Goal: Transaction & Acquisition: Purchase product/service

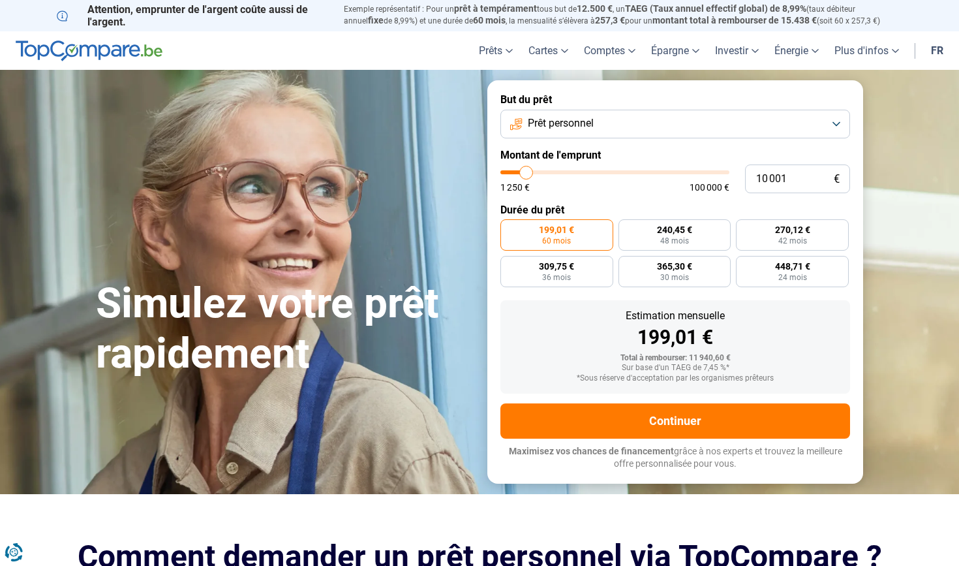
type input "9 750"
type input "9750"
type input "9 500"
type input "9500"
type input "9 250"
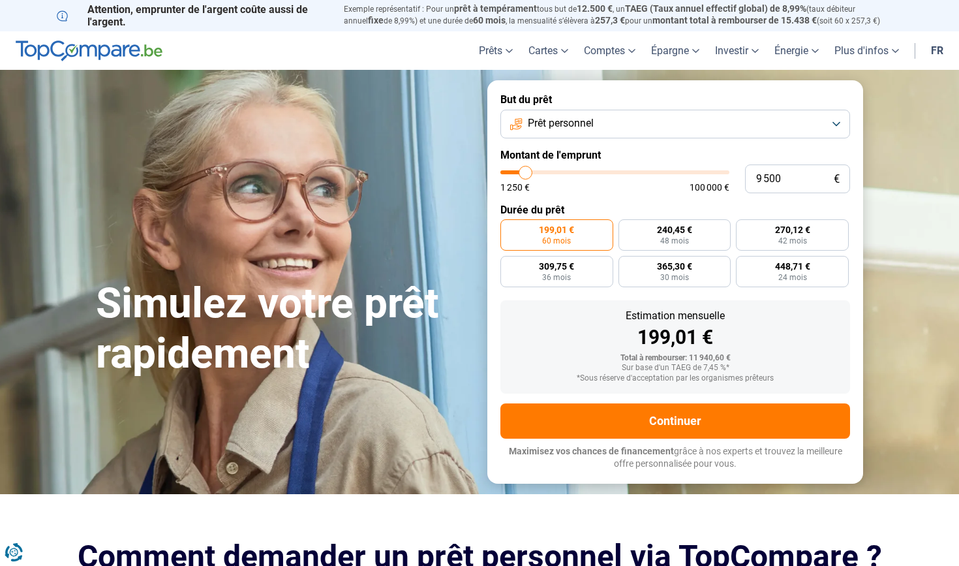
type input "9250"
type input "9 000"
type input "9000"
type input "8 750"
type input "8750"
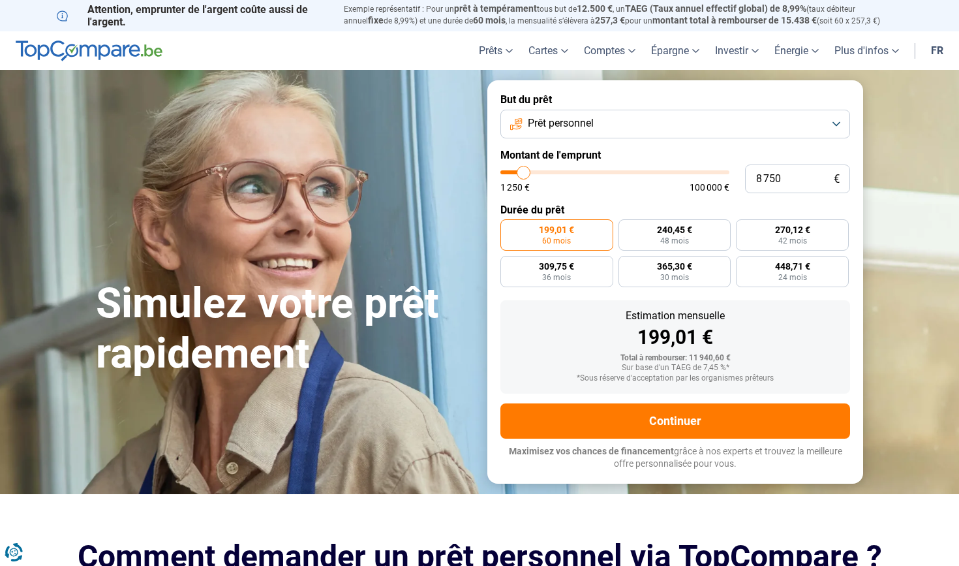
type input "8 250"
type input "8250"
type input "8 000"
type input "8000"
type input "7 750"
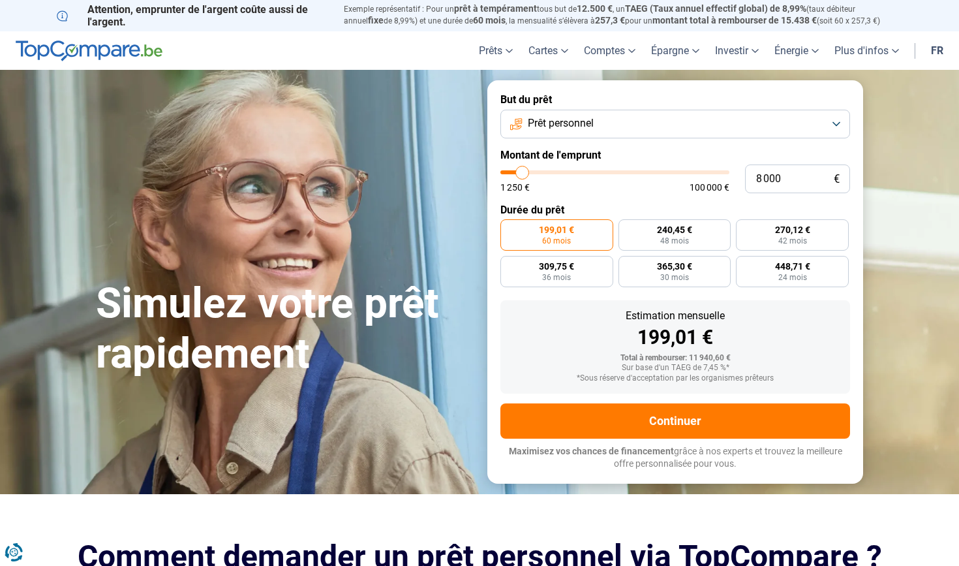
type input "7750"
type input "7 500"
type input "7500"
type input "7 250"
type input "7250"
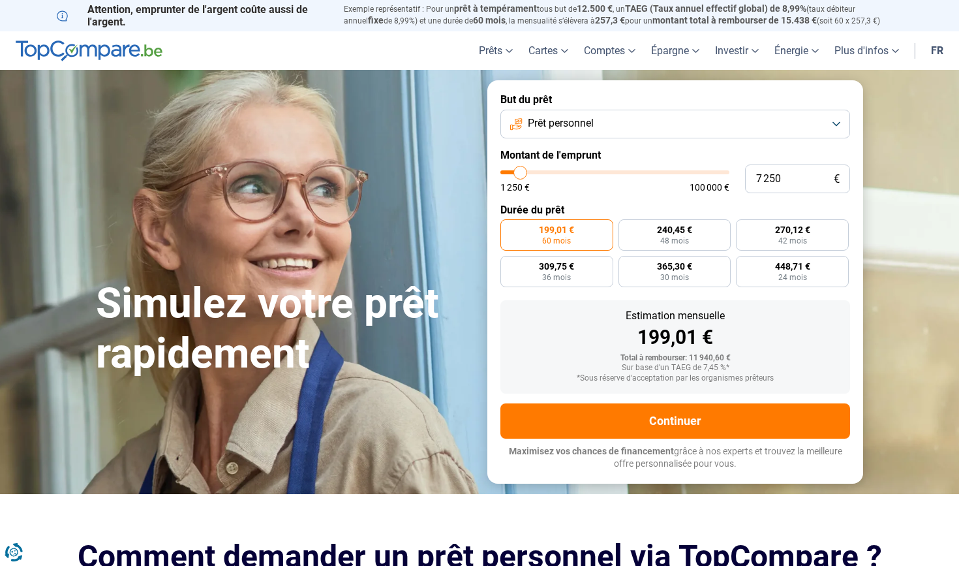
type input "6 750"
type input "6750"
type input "6 500"
type input "6500"
type input "6 250"
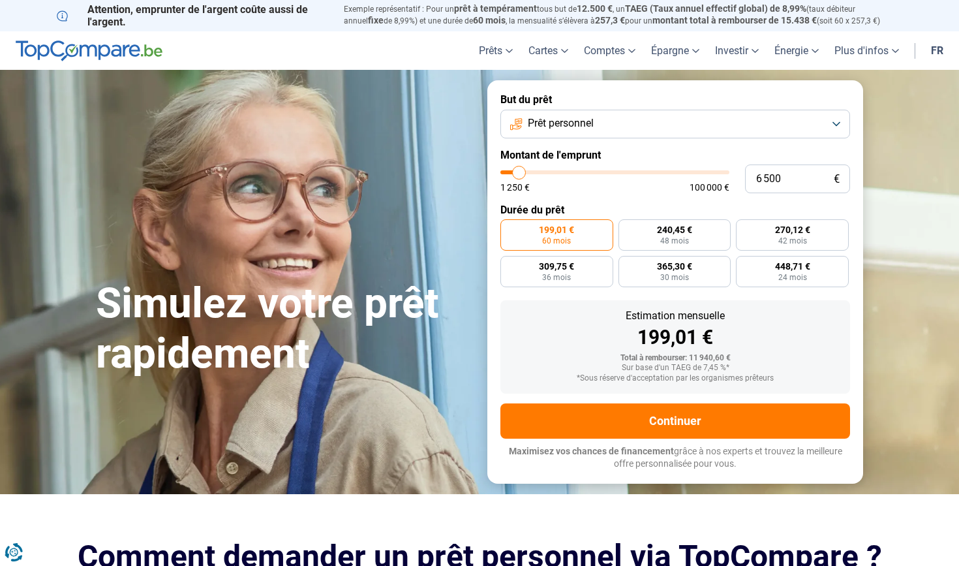
type input "6250"
type input "6 000"
type input "6000"
type input "5 750"
type input "5750"
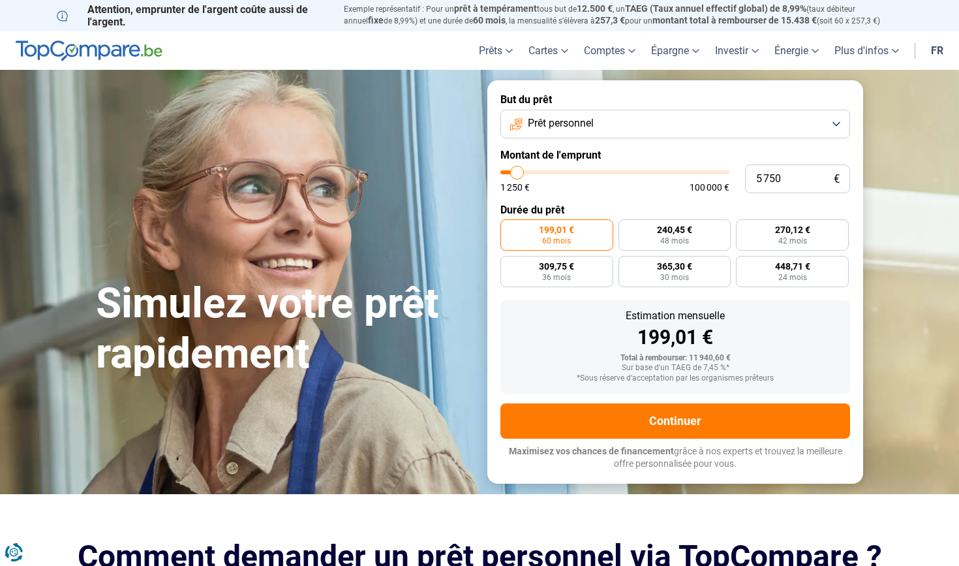
type input "5 250"
type input "5250"
type input "5 000"
type input "5000"
type input "4 750"
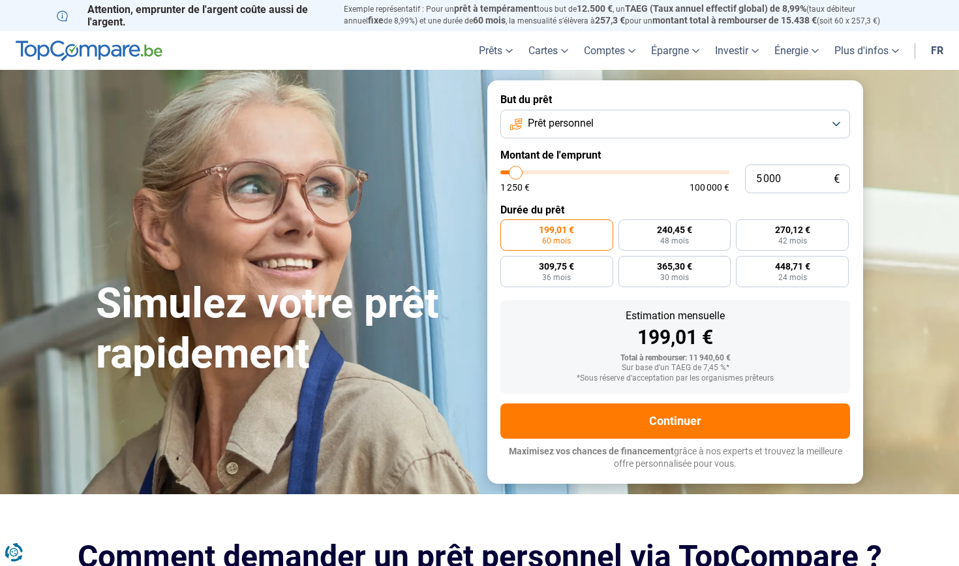
type input "4750"
type input "5 000"
type input "5000"
type input "5 250"
type input "5250"
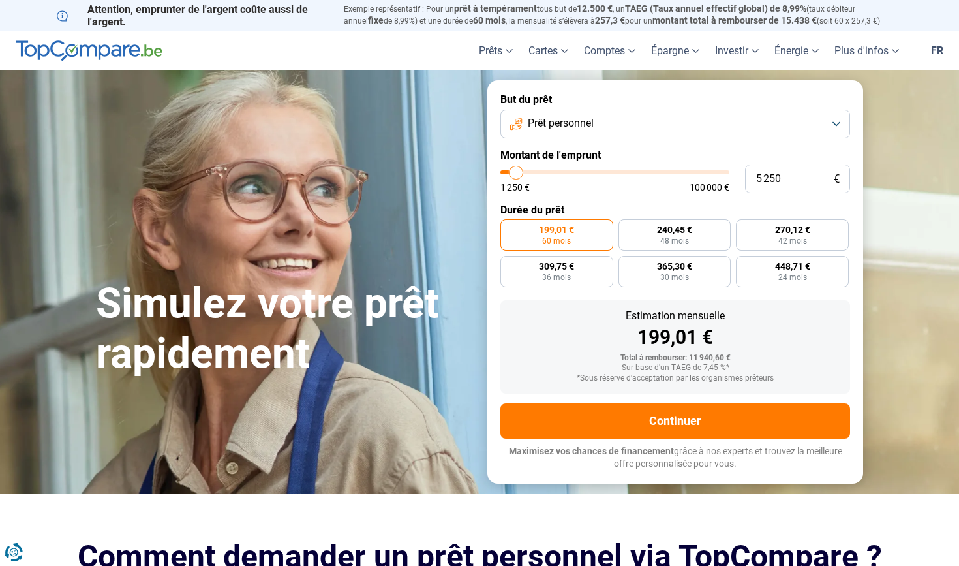
type input "5 750"
type input "5750"
type input "5 250"
type input "5250"
type input "5 000"
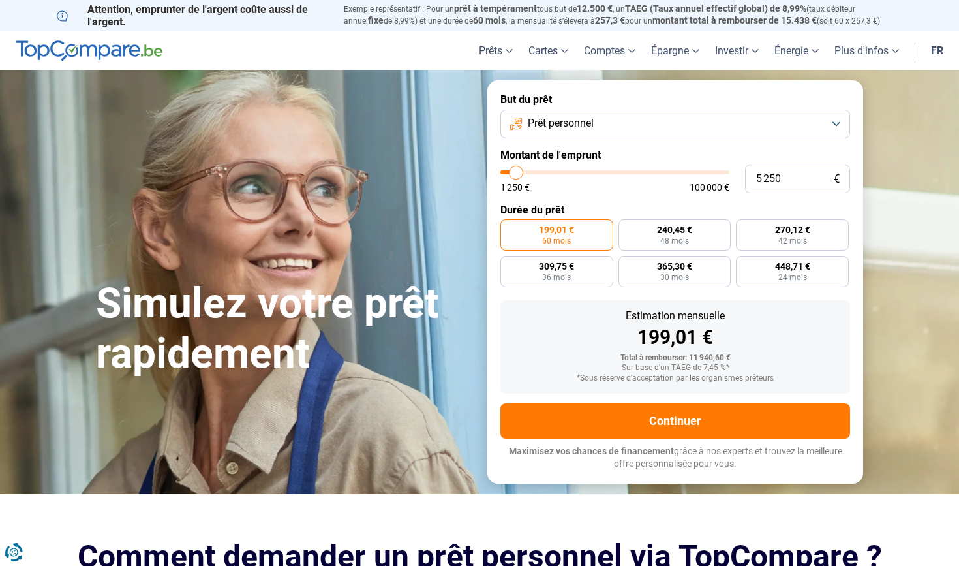
type input "5000"
type input "4 750"
drag, startPoint x: 527, startPoint y: 171, endPoint x: 515, endPoint y: 172, distance: 11.1
type input "4750"
click at [515, 172] on input "range" at bounding box center [614, 172] width 229 height 4
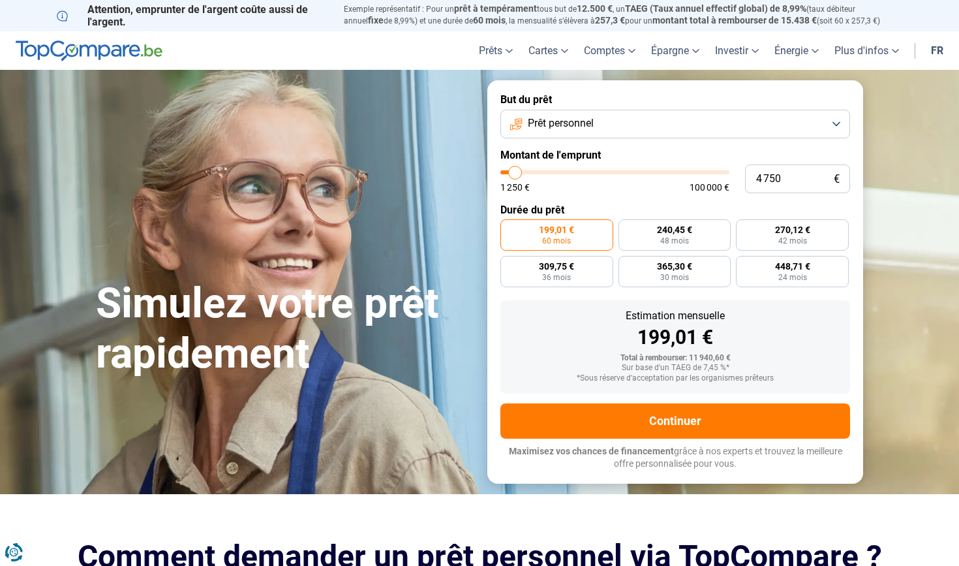
radio input "true"
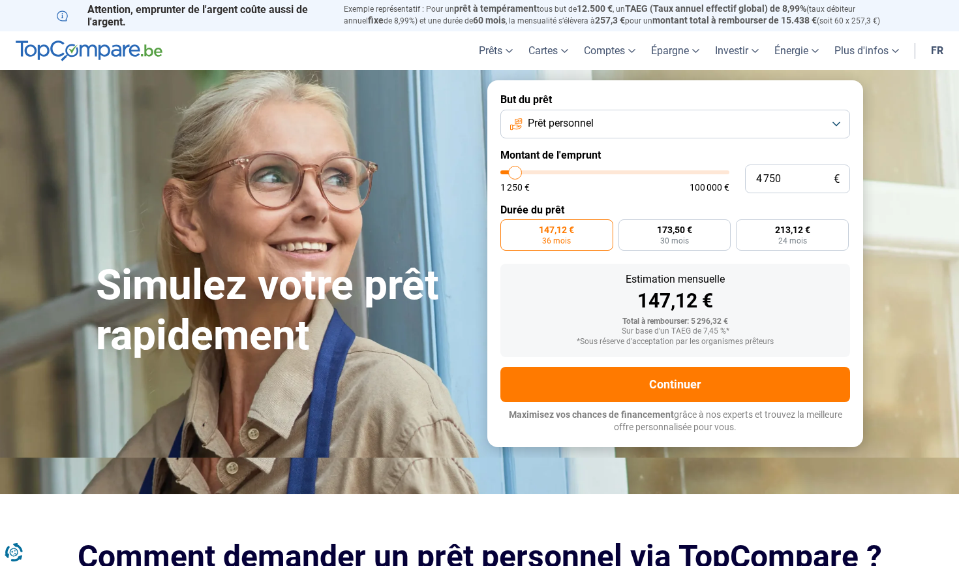
type input "5 000"
type input "5000"
type input "5 250"
type input "5250"
type input "5 750"
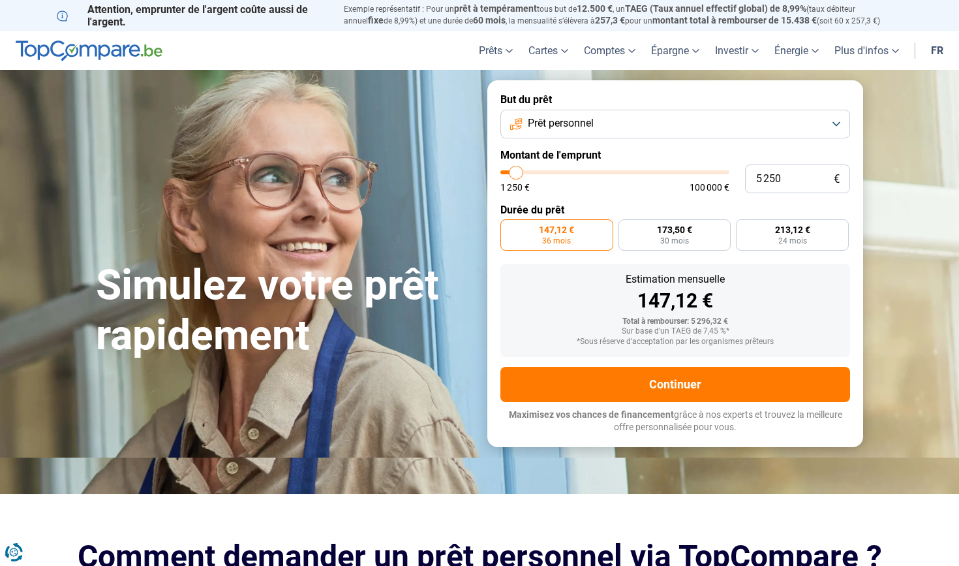
type input "5750"
type input "5 250"
type input "5250"
type input "5 000"
type input "5000"
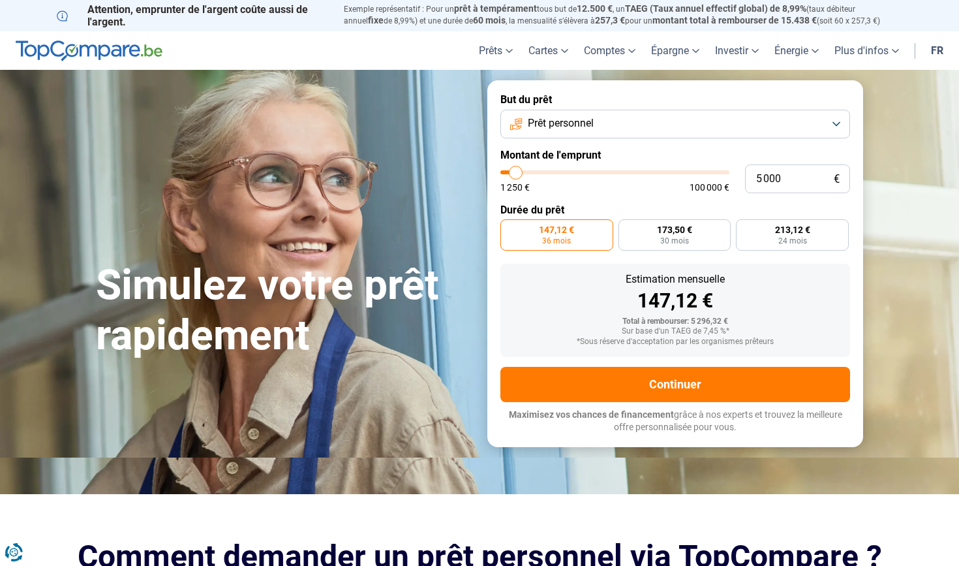
type input "4 750"
type input "4750"
type input "5 000"
type input "5000"
click at [516, 172] on input "range" at bounding box center [614, 172] width 229 height 4
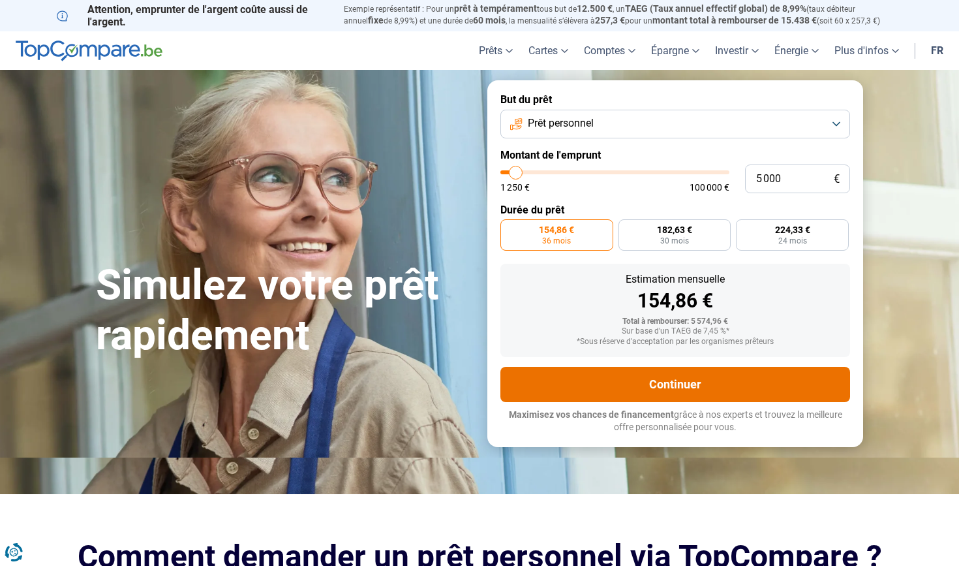
click at [685, 367] on button "Continuer" at bounding box center [675, 384] width 350 height 35
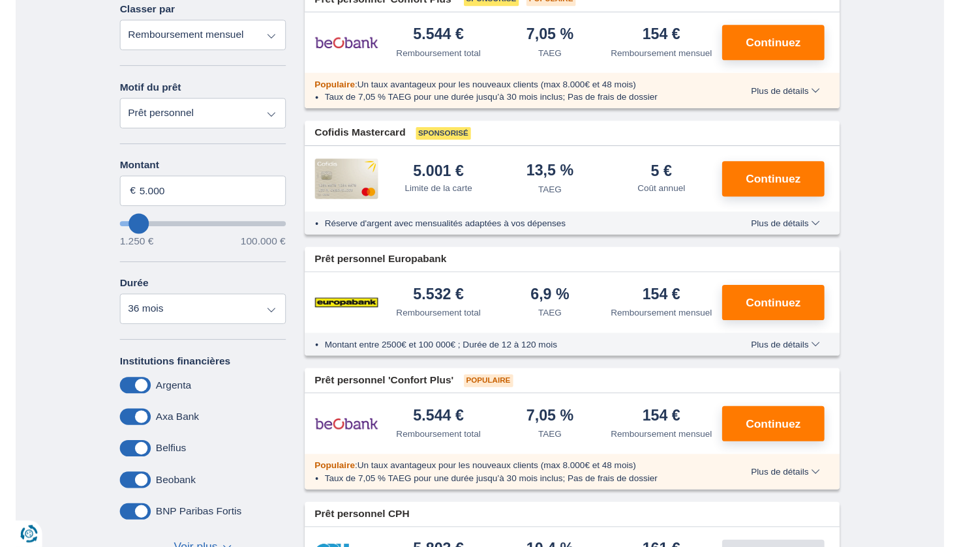
scroll to position [190, 0]
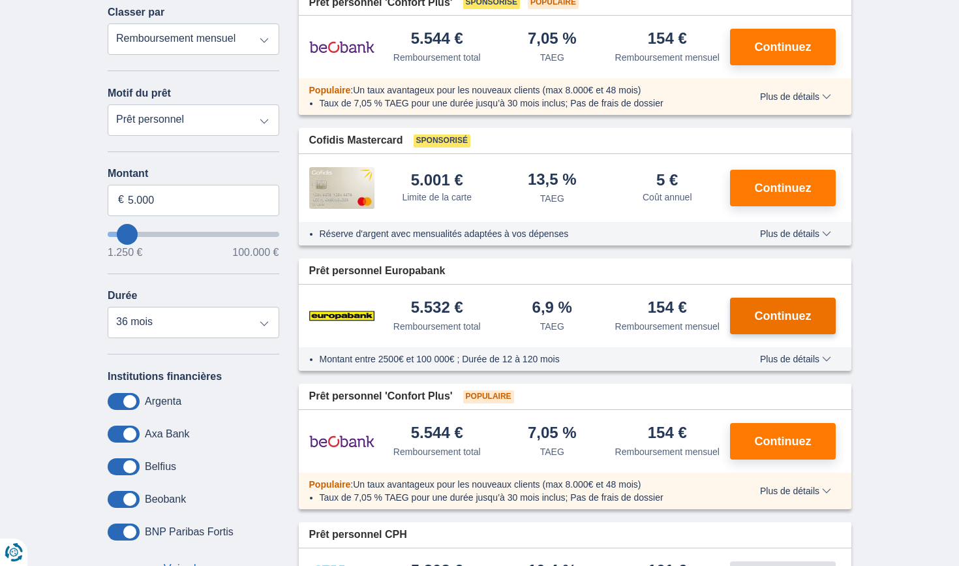
click at [758, 322] on span "Continuez" at bounding box center [783, 316] width 57 height 12
